Goal: Task Accomplishment & Management: Manage account settings

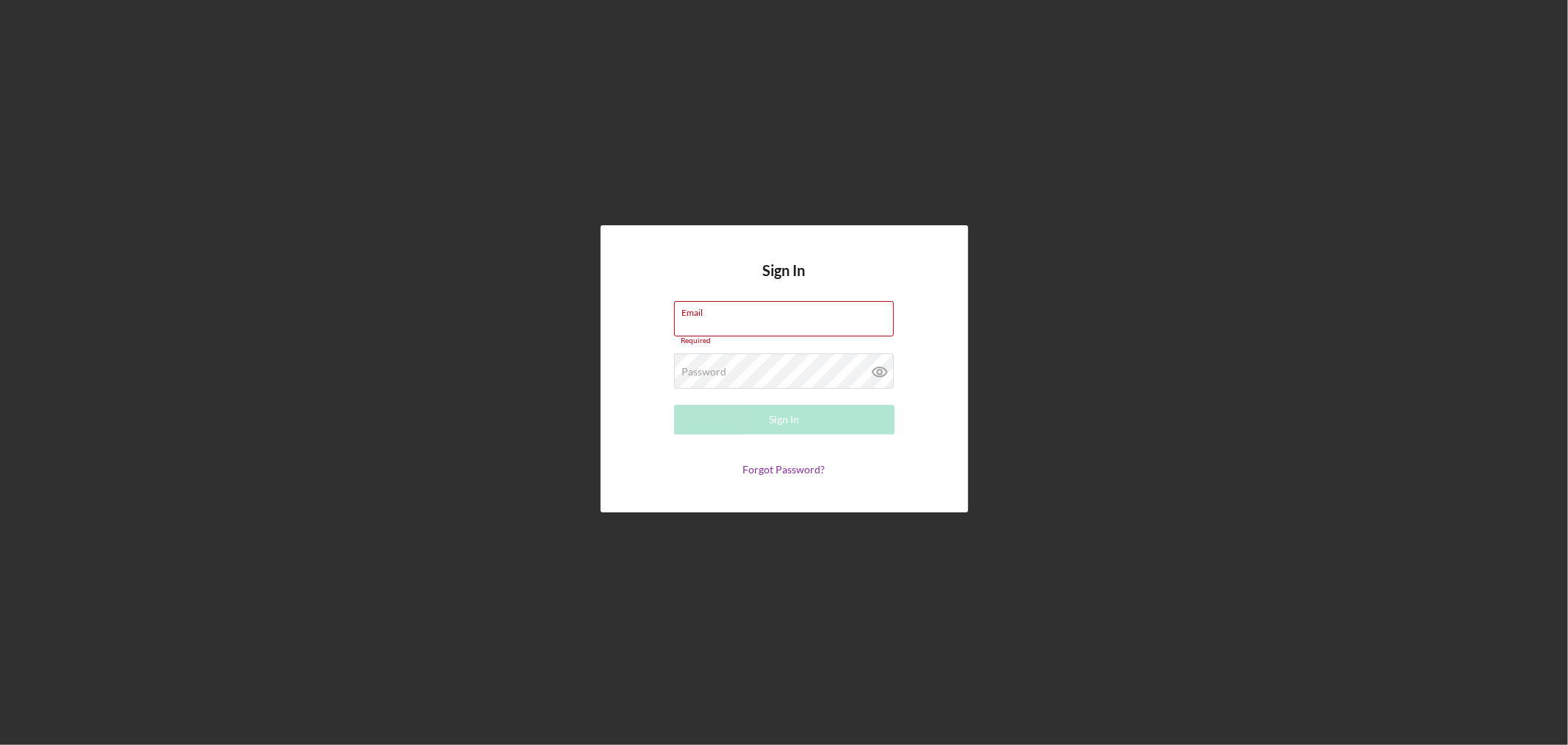
type input "[EMAIL_ADDRESS][DOMAIN_NAME]"
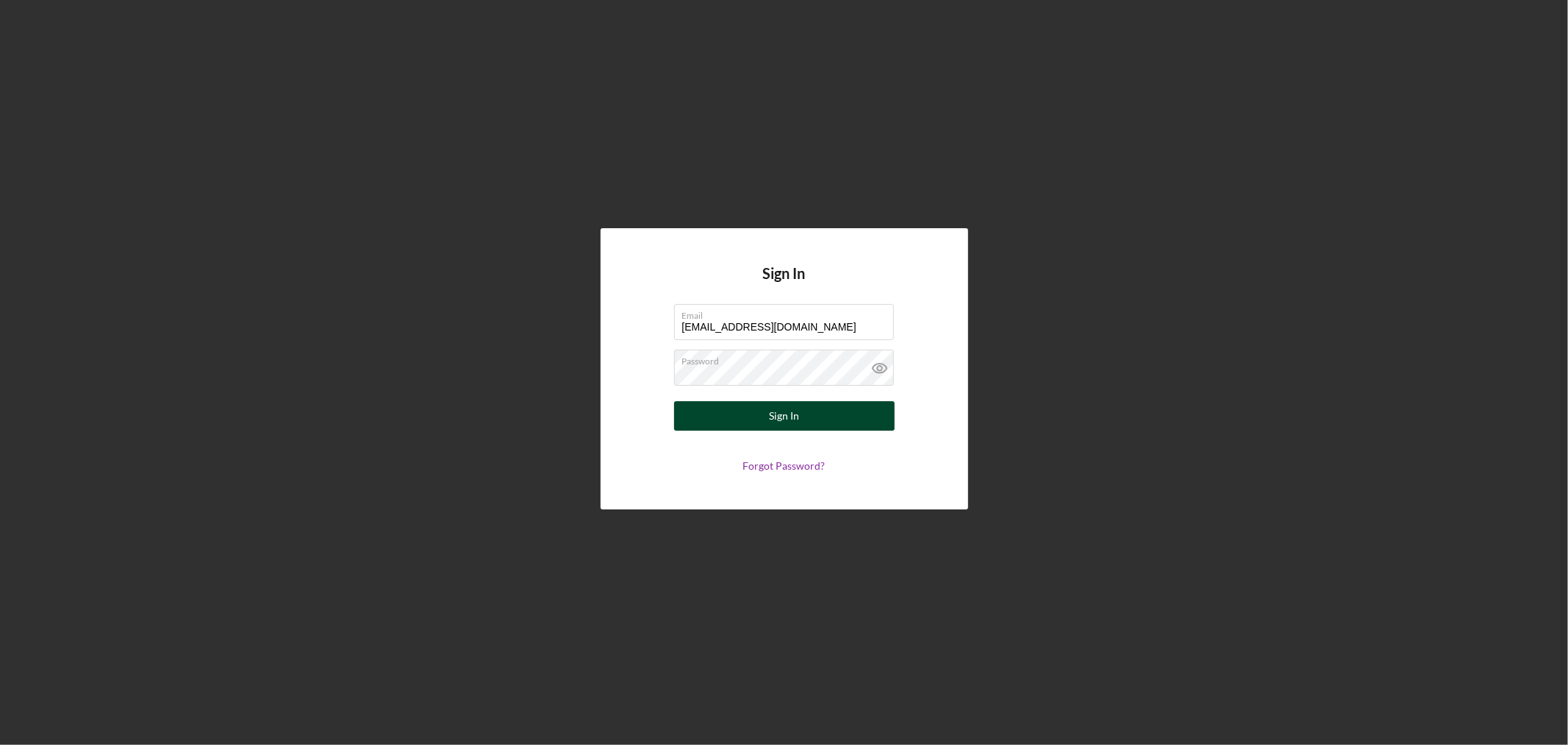
click at [797, 415] on div "Sign In" at bounding box center [784, 416] width 30 height 30
